Goal: Entertainment & Leisure: Browse casually

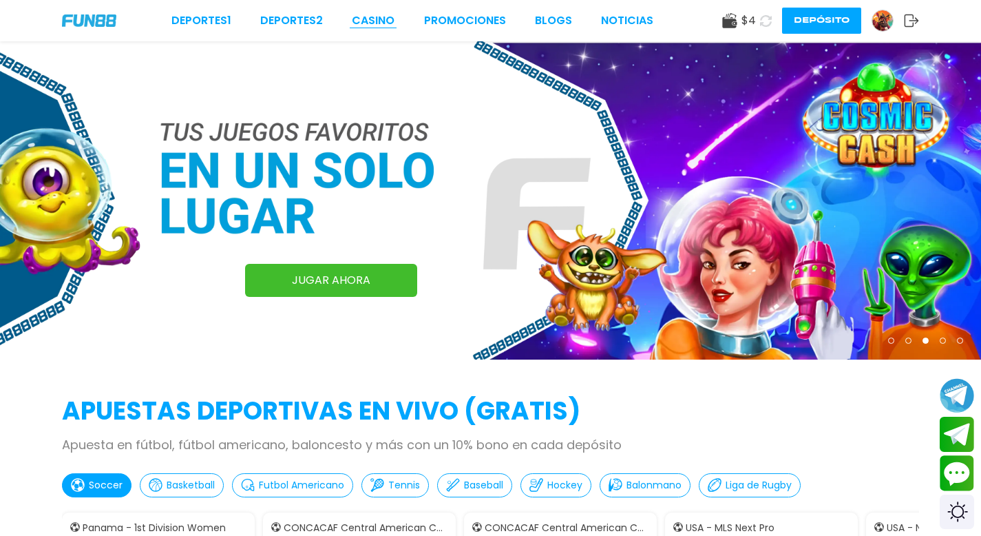
click at [376, 21] on link "CASINO" at bounding box center [373, 20] width 43 height 17
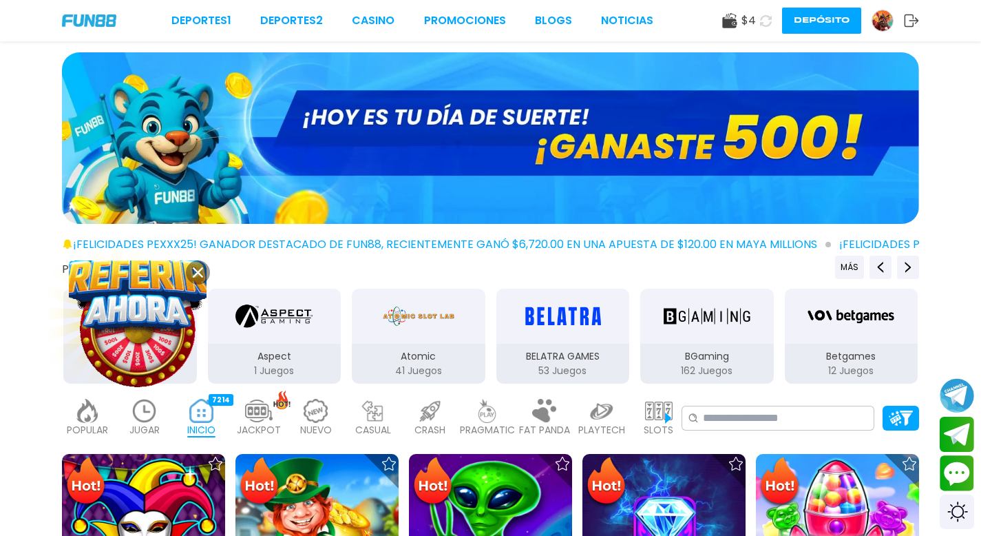
click at [196, 267] on icon at bounding box center [198, 272] width 10 height 10
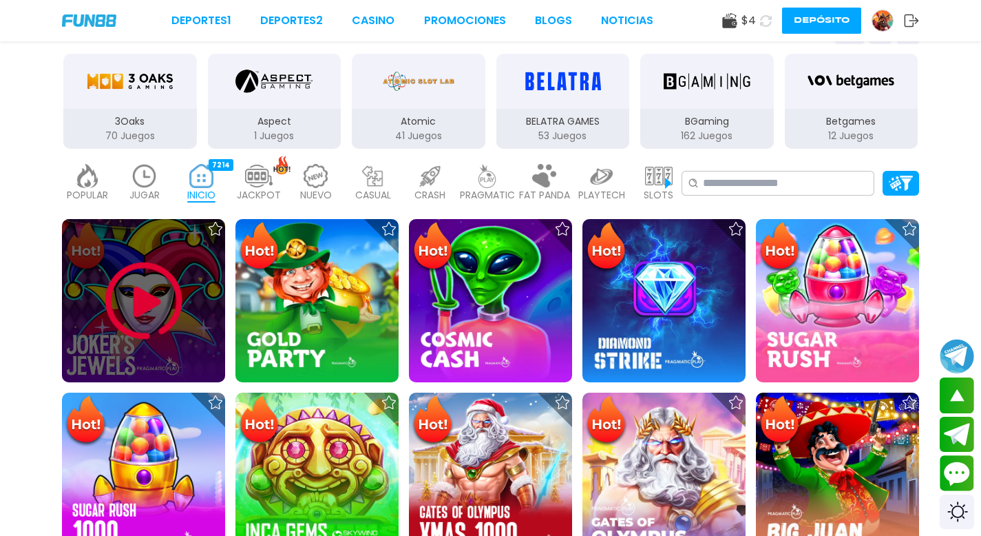
scroll to position [251, 0]
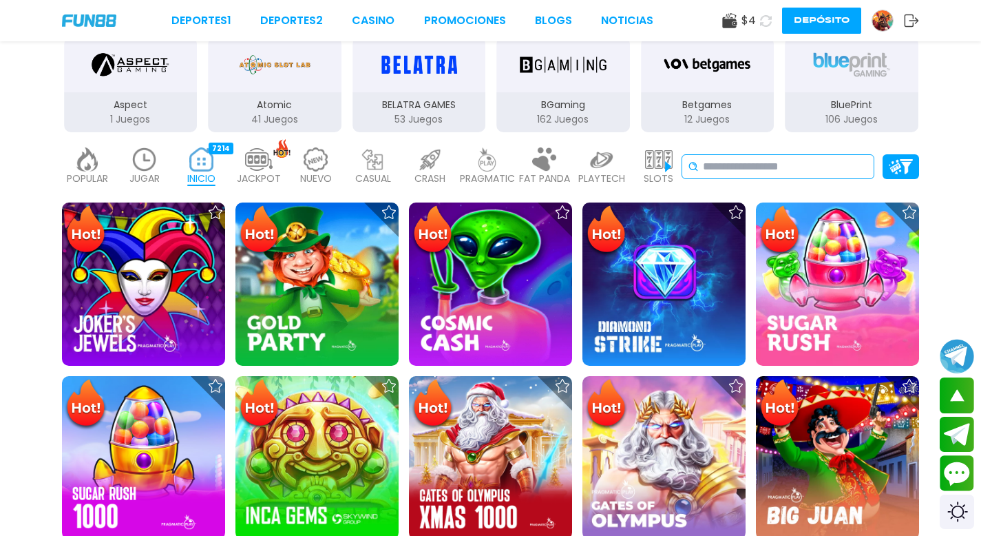
click at [735, 168] on input at bounding box center [785, 166] width 165 height 17
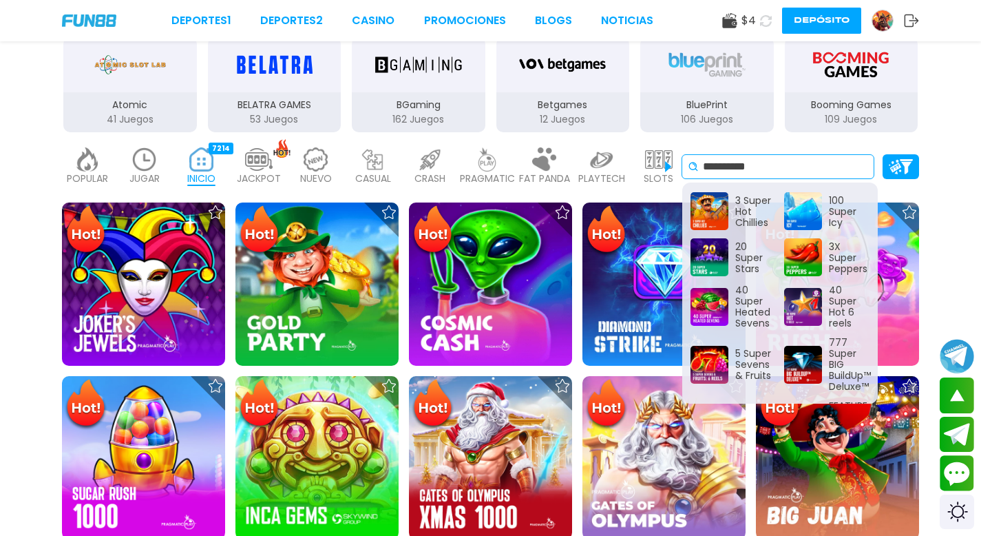
type input "**********"
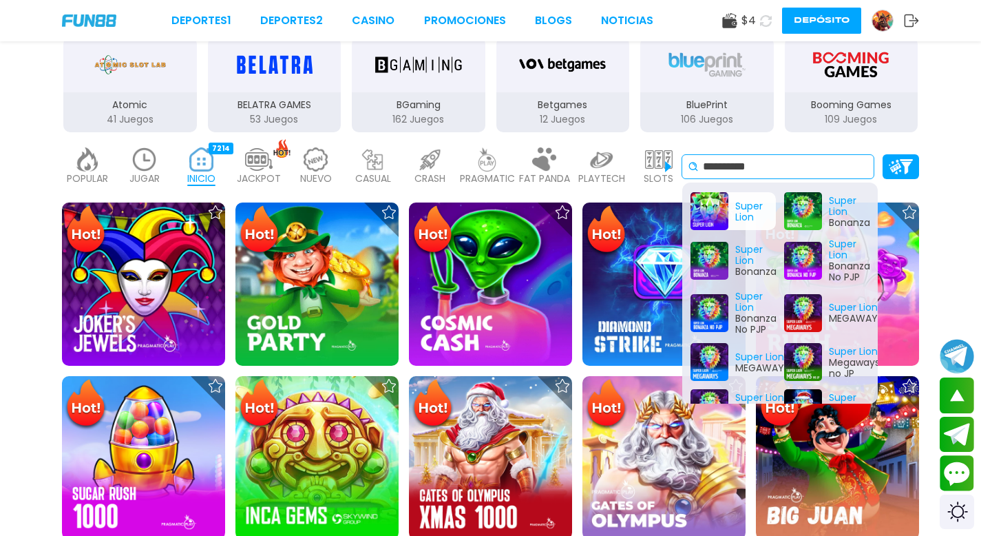
click at [715, 215] on div "Super Lion" at bounding box center [733, 211] width 85 height 38
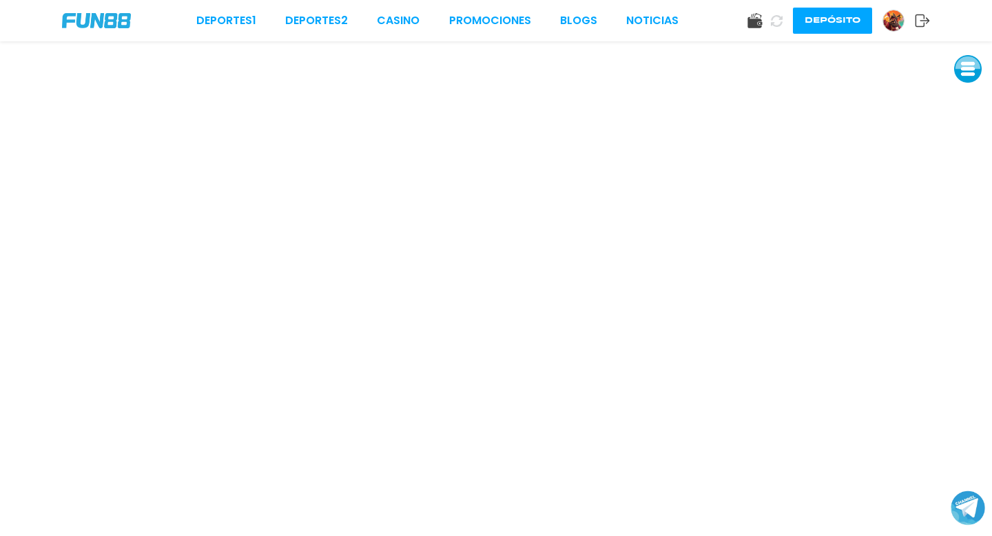
click at [815, 23] on button "Depósito" at bounding box center [832, 21] width 79 height 26
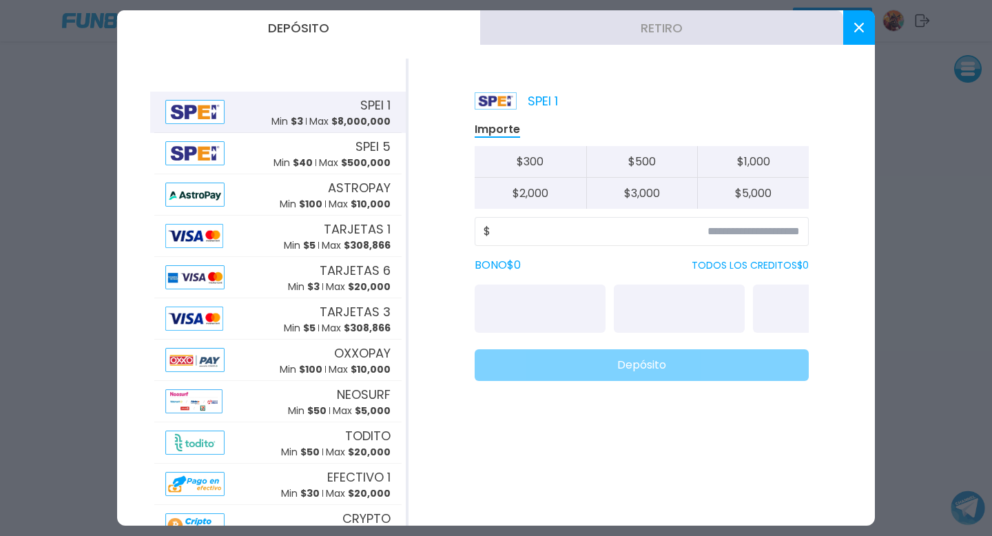
click at [360, 111] on span "SPEI 1" at bounding box center [375, 105] width 30 height 19
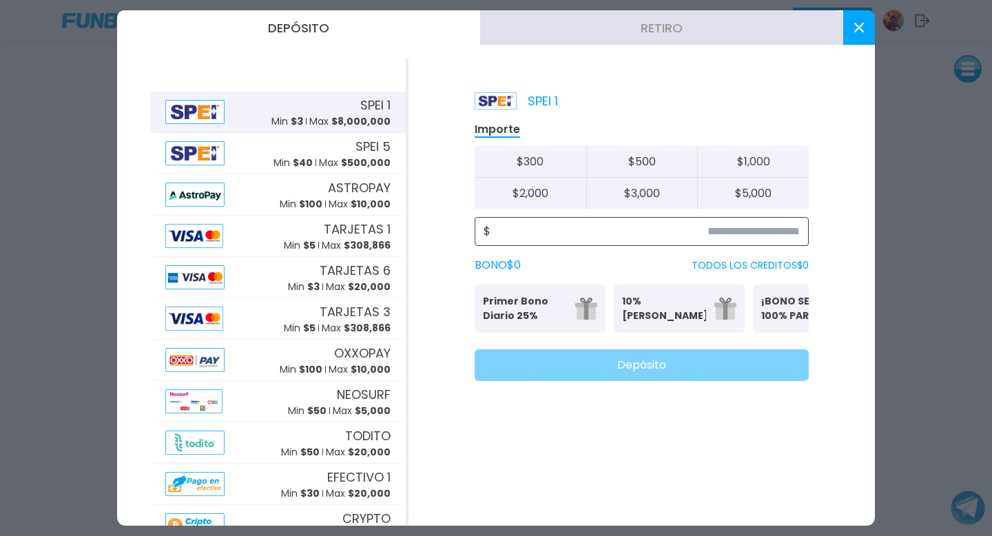
click at [632, 227] on input at bounding box center [644, 231] width 309 height 17
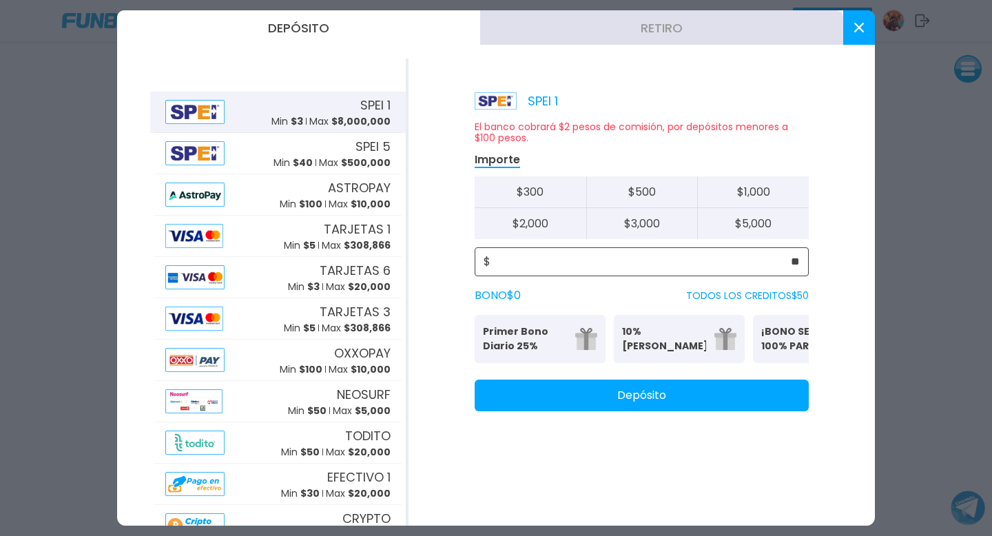
type input "**"
click at [622, 404] on button "Depósito" at bounding box center [641, 395] width 334 height 32
click at [862, 24] on use at bounding box center [859, 28] width 10 height 10
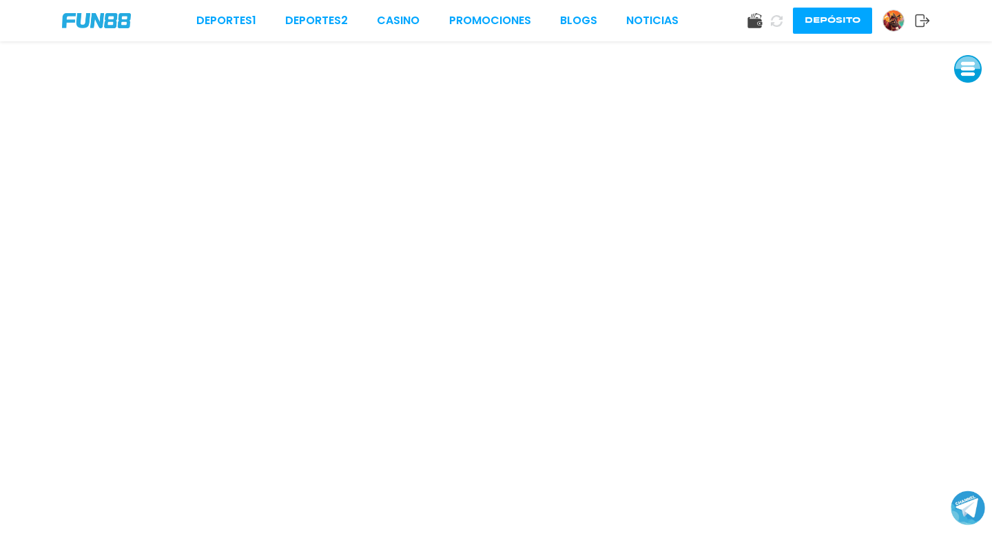
click at [776, 21] on icon at bounding box center [777, 21] width 12 height 12
click at [392, 21] on link "CASINO" at bounding box center [398, 20] width 43 height 17
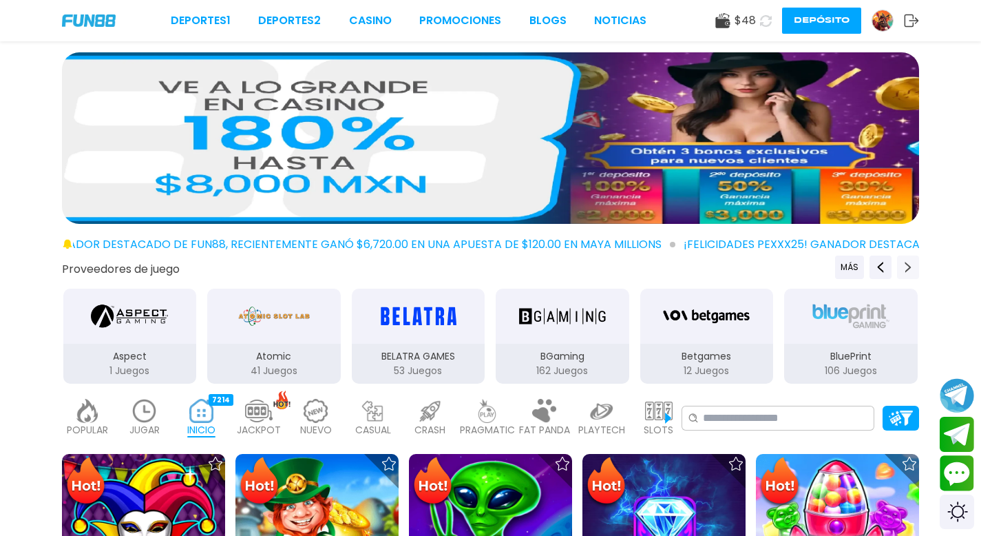
click at [910, 264] on icon "Next providers" at bounding box center [908, 267] width 11 height 11
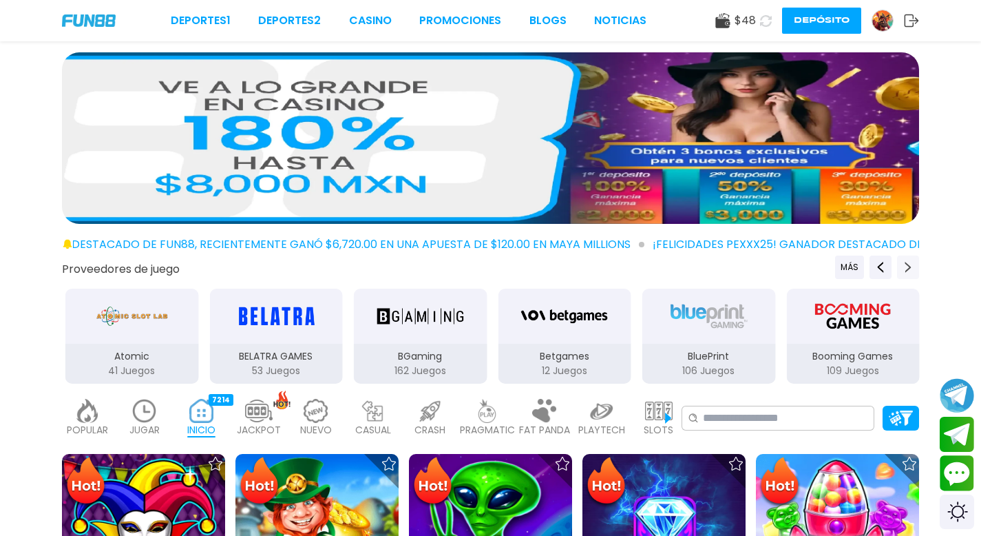
click at [910, 264] on icon "Next providers" at bounding box center [908, 267] width 11 height 11
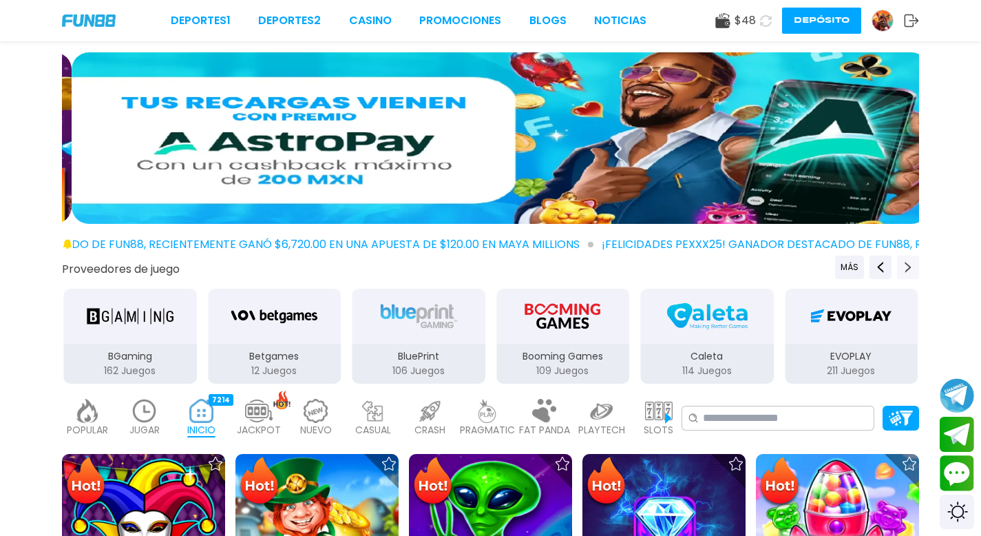
click at [910, 264] on icon "Next providers" at bounding box center [908, 267] width 11 height 11
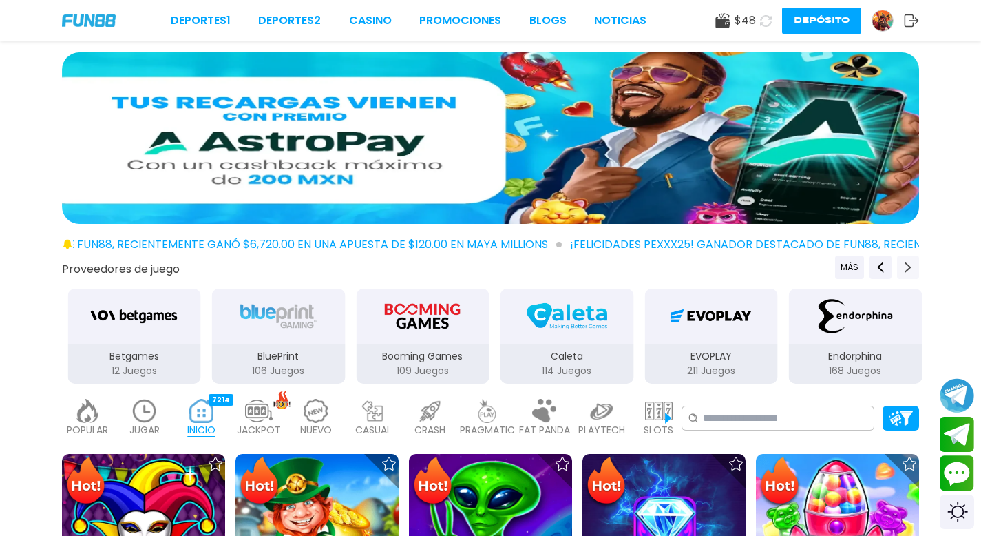
click at [910, 264] on icon "Next providers" at bounding box center [908, 267] width 11 height 11
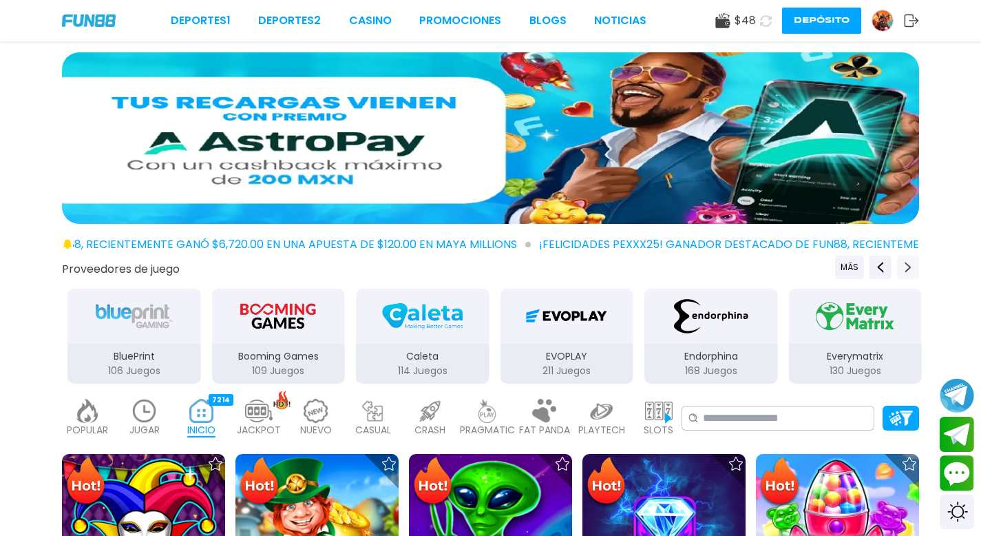
click at [910, 264] on icon "Next providers" at bounding box center [908, 267] width 11 height 11
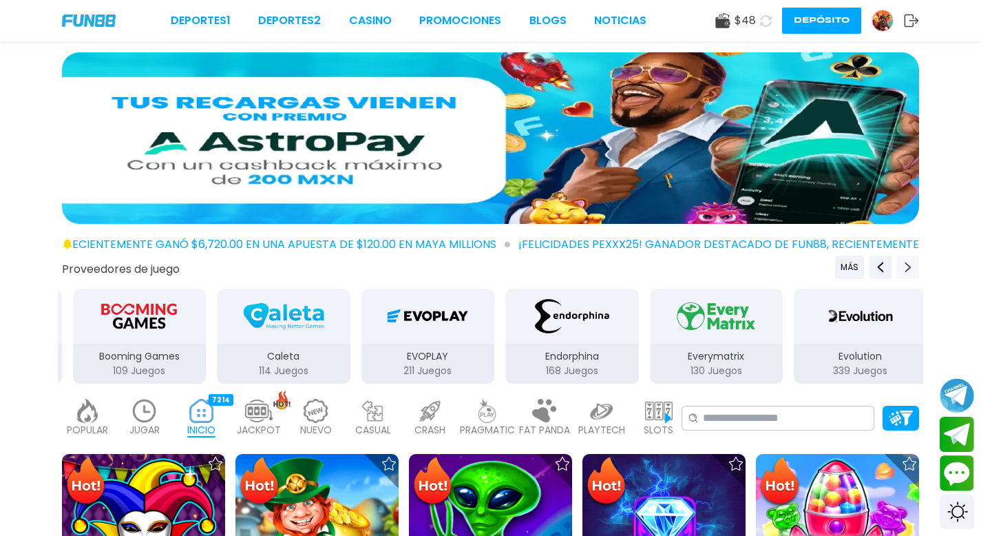
click at [910, 264] on icon "Next providers" at bounding box center [908, 267] width 11 height 11
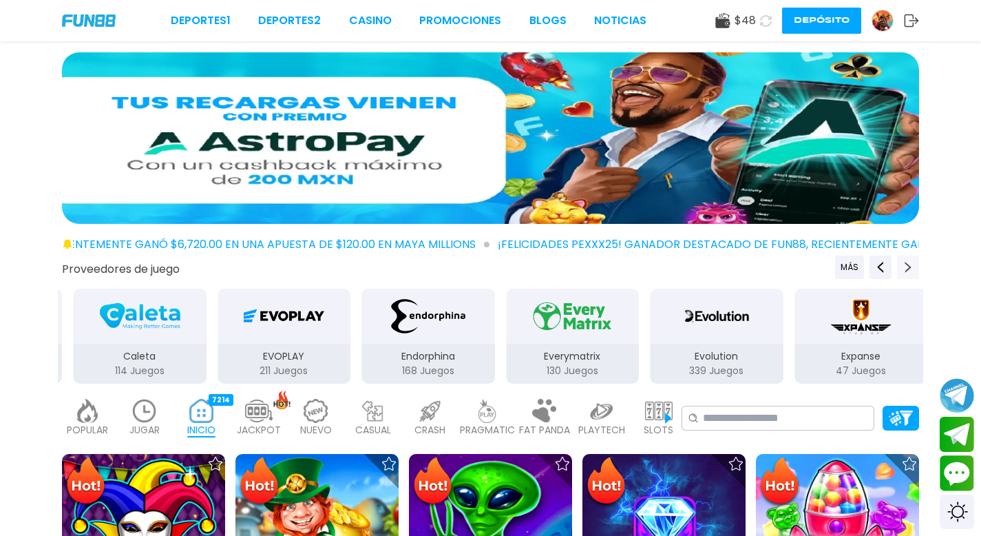
click at [910, 264] on icon "Next providers" at bounding box center [908, 267] width 11 height 11
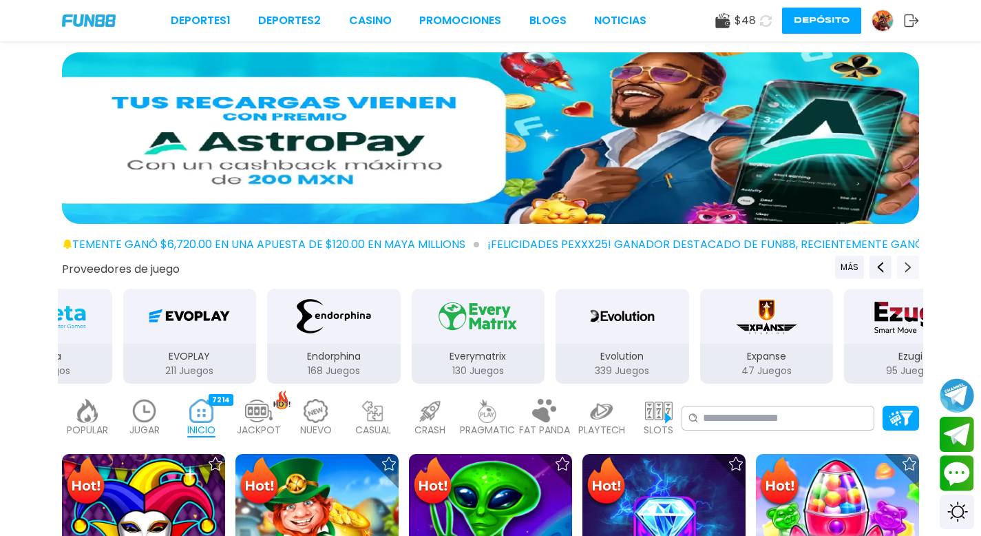
click at [910, 264] on icon "Next providers" at bounding box center [908, 267] width 11 height 11
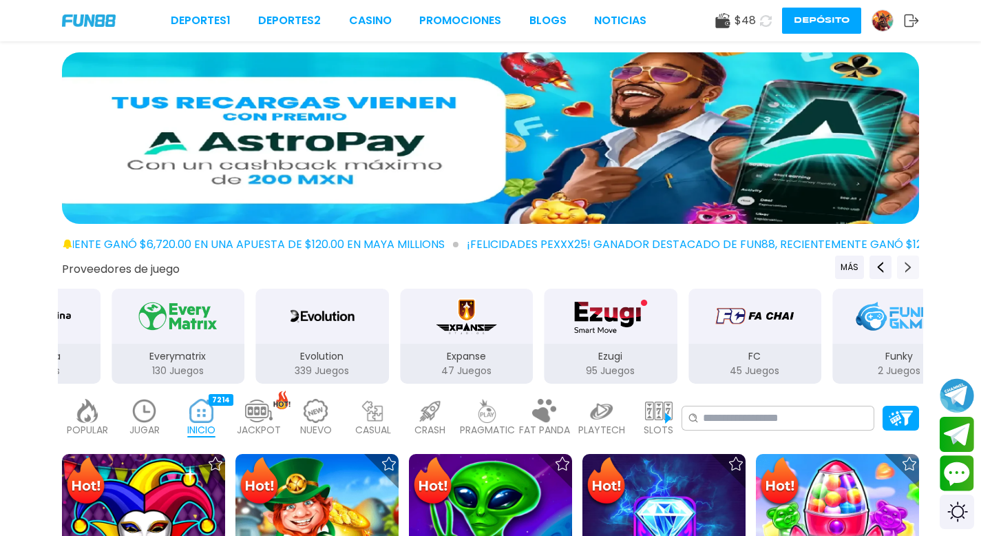
click at [910, 264] on icon "Next providers" at bounding box center [908, 267] width 11 height 11
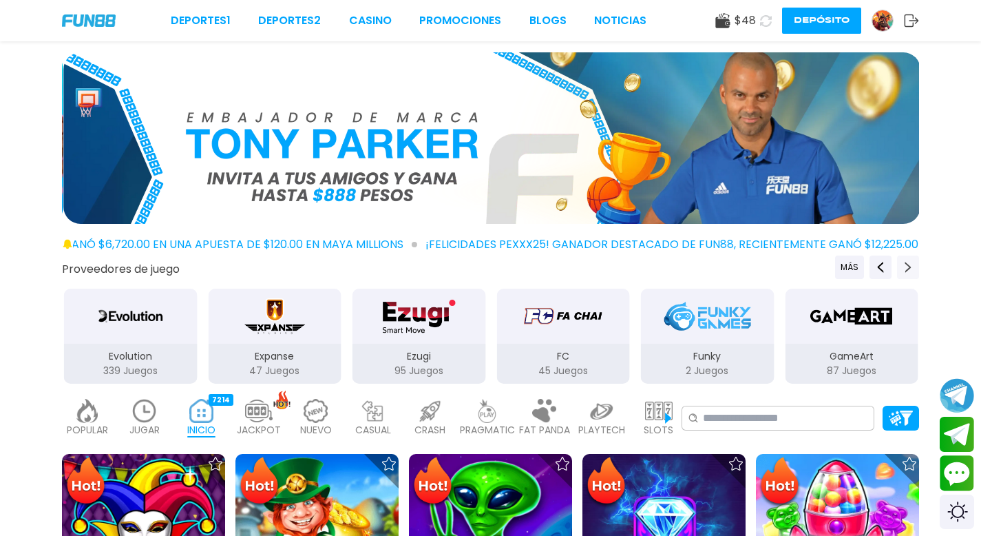
click at [910, 264] on icon "Next providers" at bounding box center [908, 267] width 11 height 11
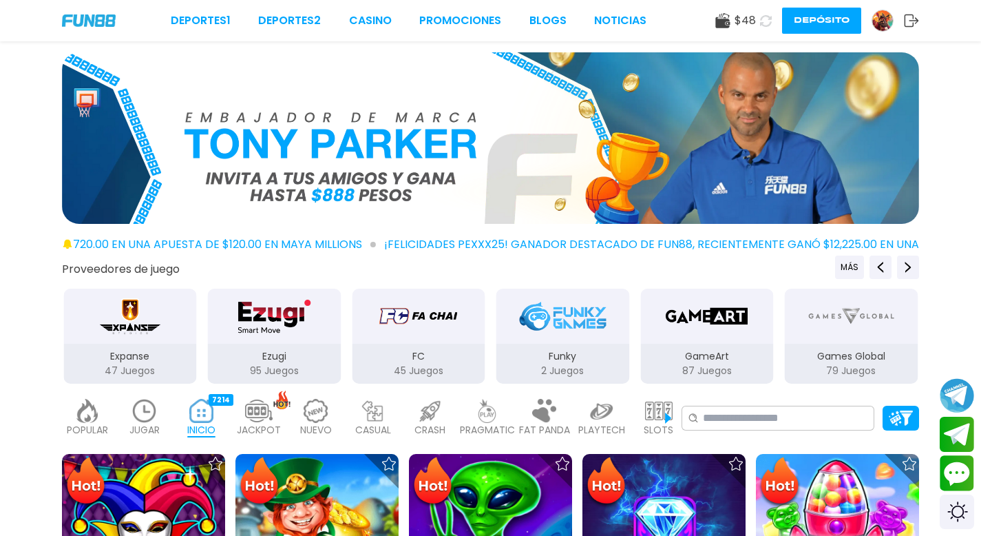
click at [702, 333] on img "GameArt" at bounding box center [707, 316] width 87 height 39
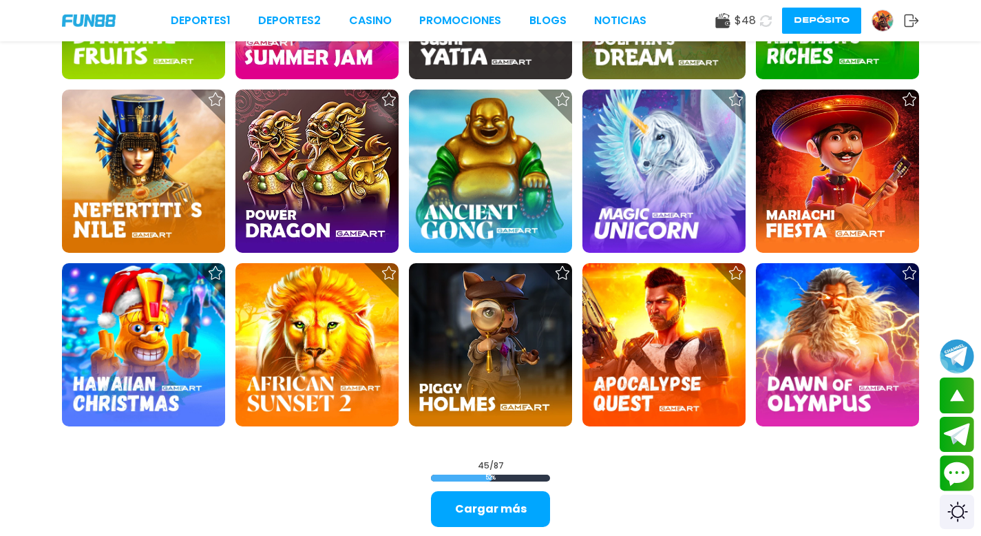
scroll to position [1583, 0]
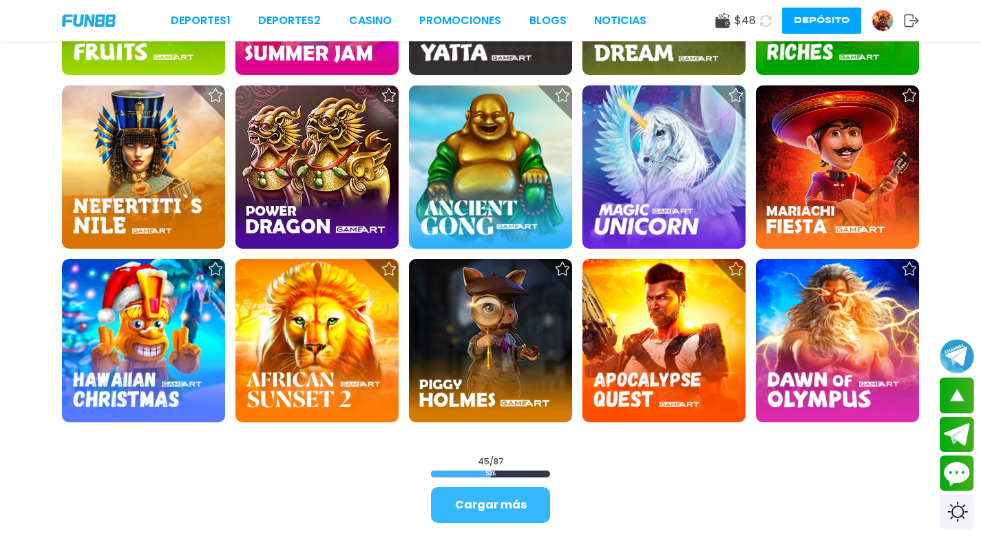
click at [485, 495] on button "Cargar más" at bounding box center [490, 505] width 119 height 36
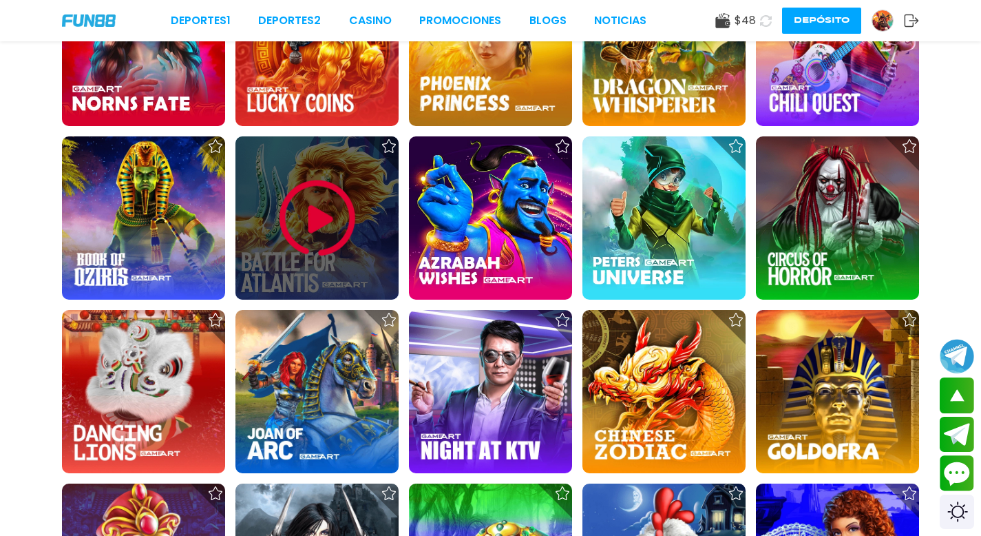
scroll to position [2062, 0]
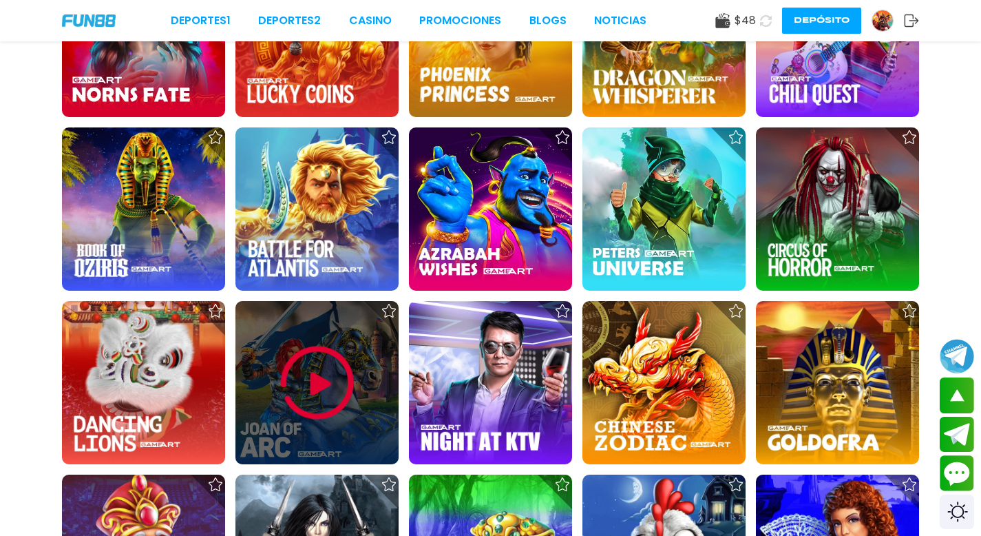
click at [328, 381] on img at bounding box center [317, 383] width 83 height 83
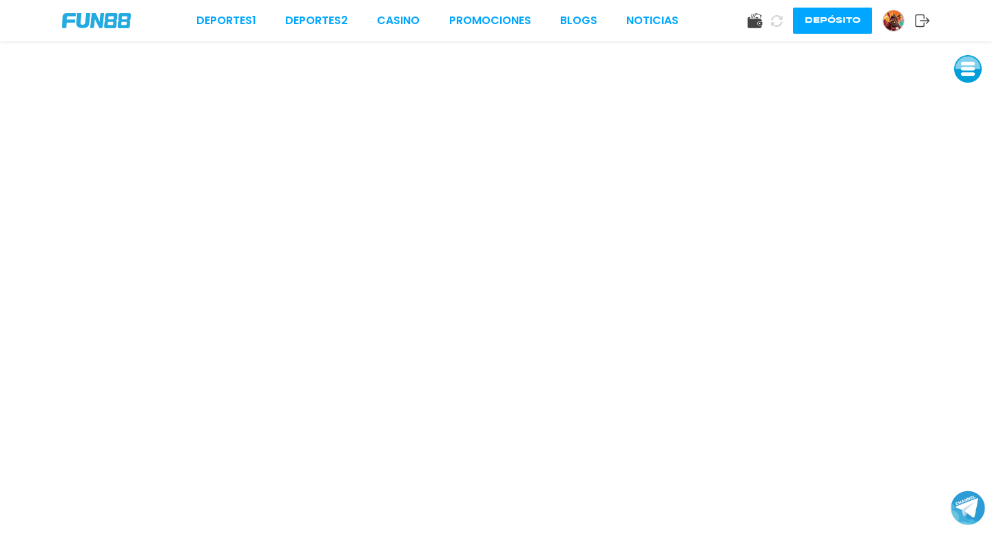
click at [964, 74] on button at bounding box center [968, 69] width 28 height 28
click at [968, 158] on button at bounding box center [968, 162] width 28 height 28
